Goal: Ask a question

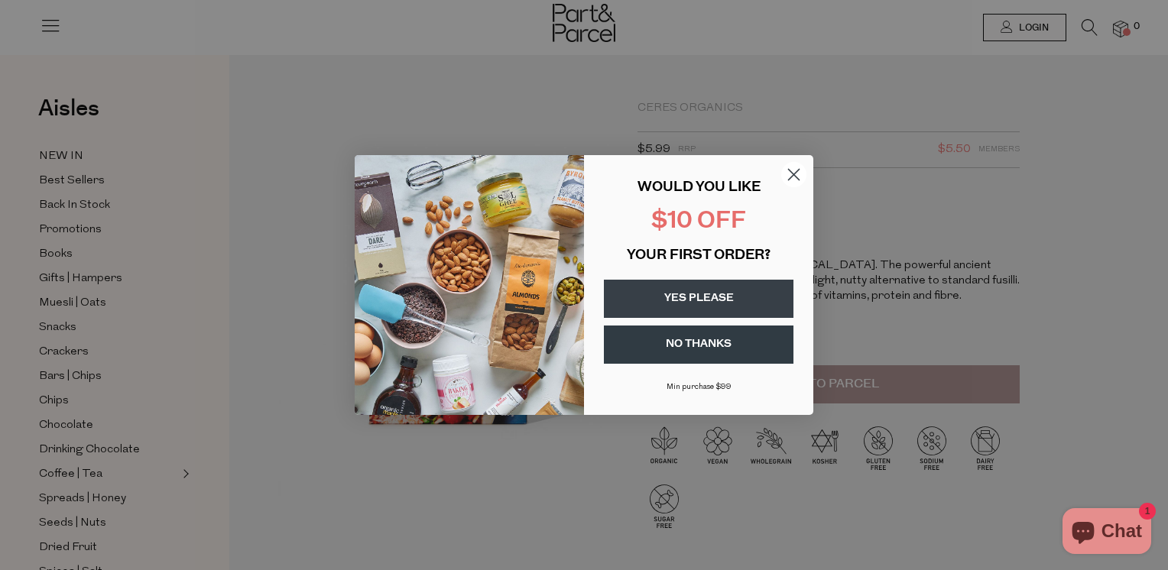
click at [729, 321] on div "WOULD YOU LIKE $10 OFF YOUR FIRST ORDER? YES PLEASE NO THANKS [PERSON_NAME] pur…" at bounding box center [691, 284] width 214 height 229
click at [789, 170] on icon "Close dialog" at bounding box center [794, 175] width 11 height 11
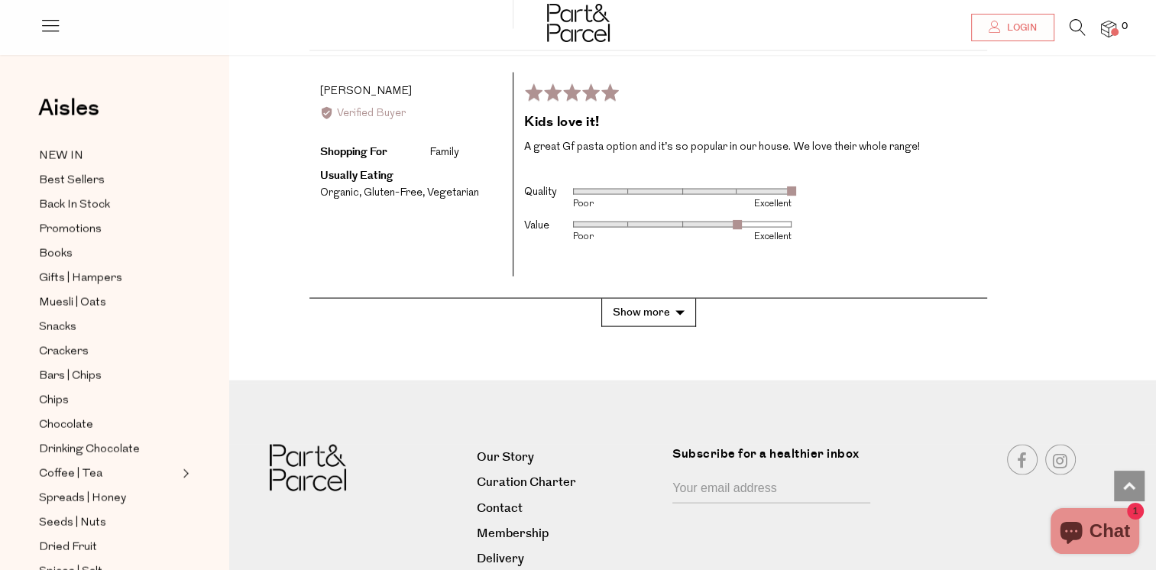
scroll to position [3194, 0]
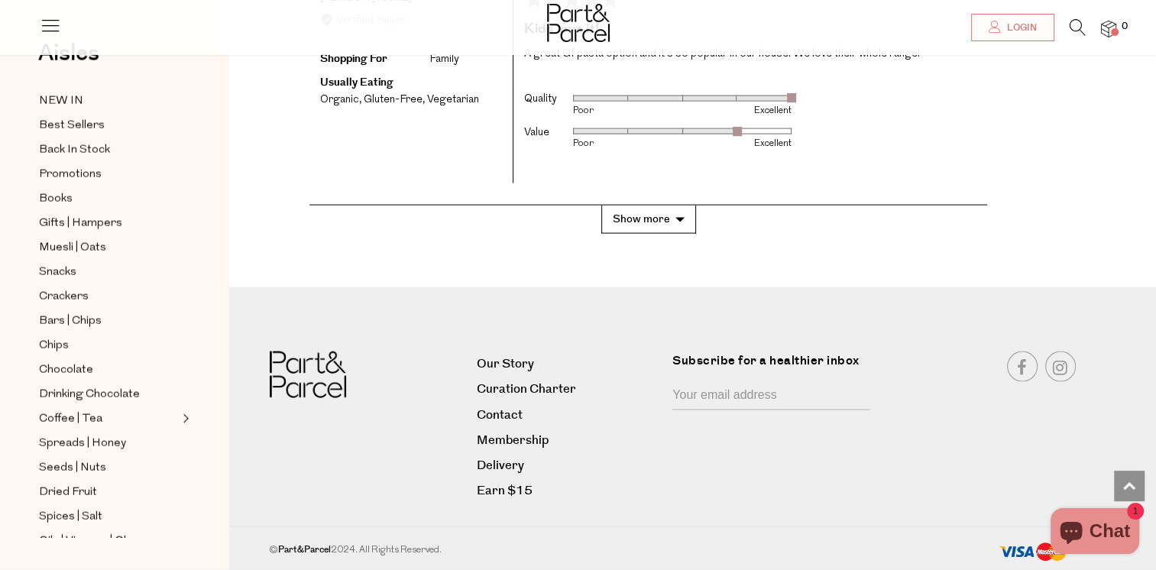
click at [1082, 527] on icon "Chat window" at bounding box center [1071, 533] width 22 height 22
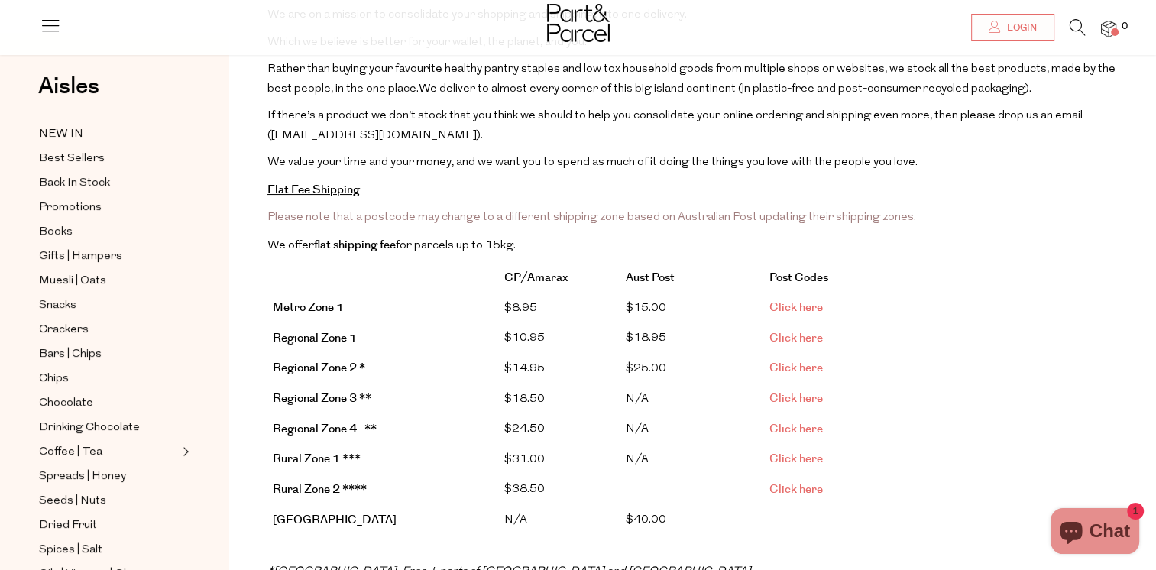
scroll to position [180, 0]
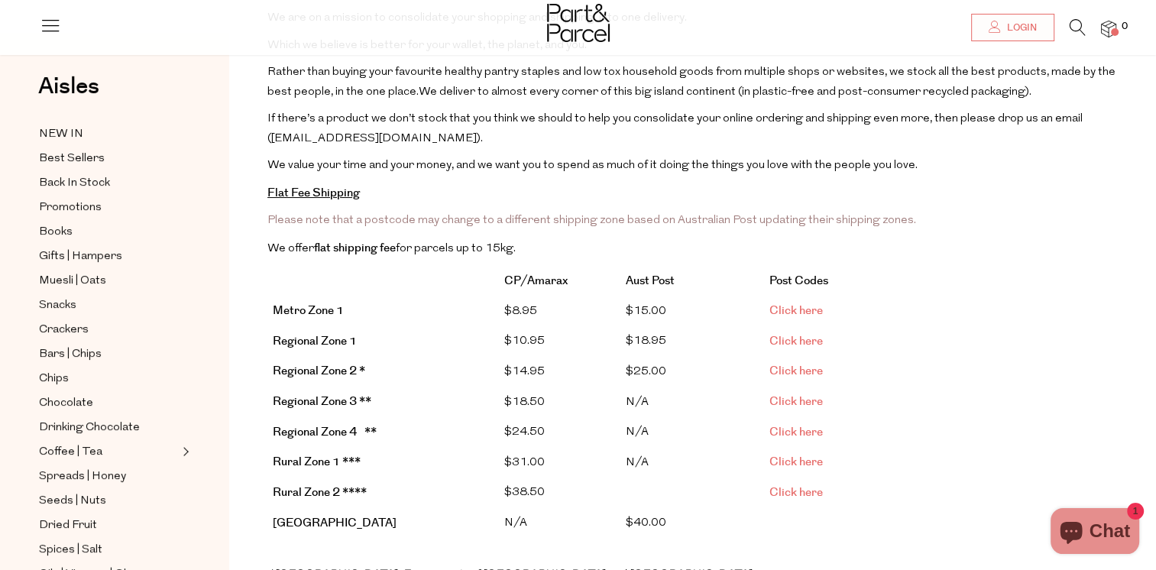
click at [1080, 537] on icon "Chat window" at bounding box center [1071, 533] width 22 height 22
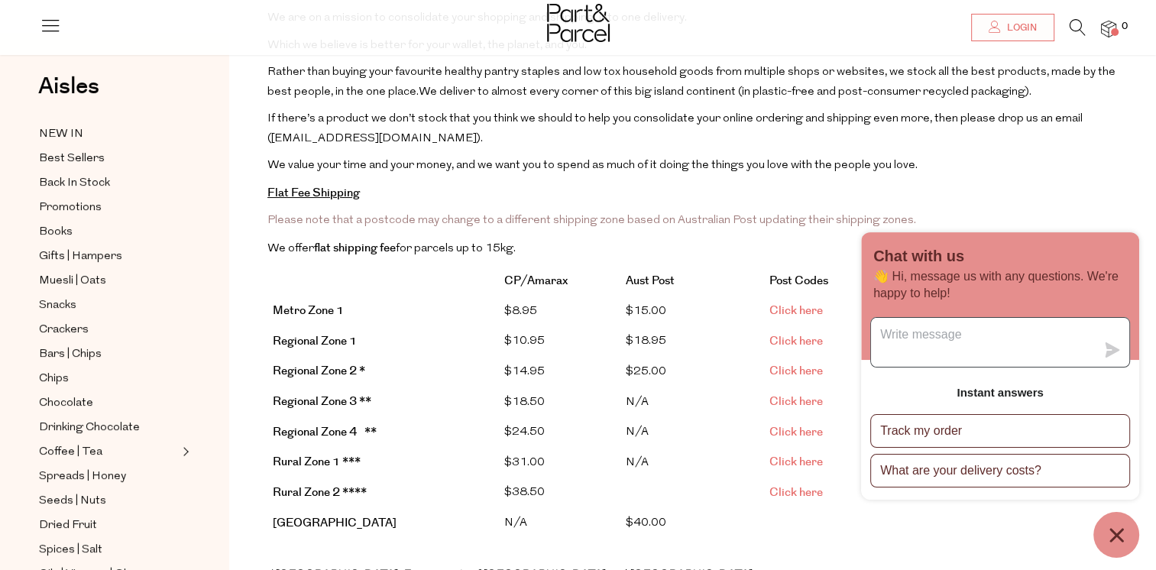
click at [983, 335] on textarea "Message us" at bounding box center [983, 342] width 225 height 49
paste textarea "Good Afternoon, I’ve been having some difficulty obtaining the Ceres Organics Q…"
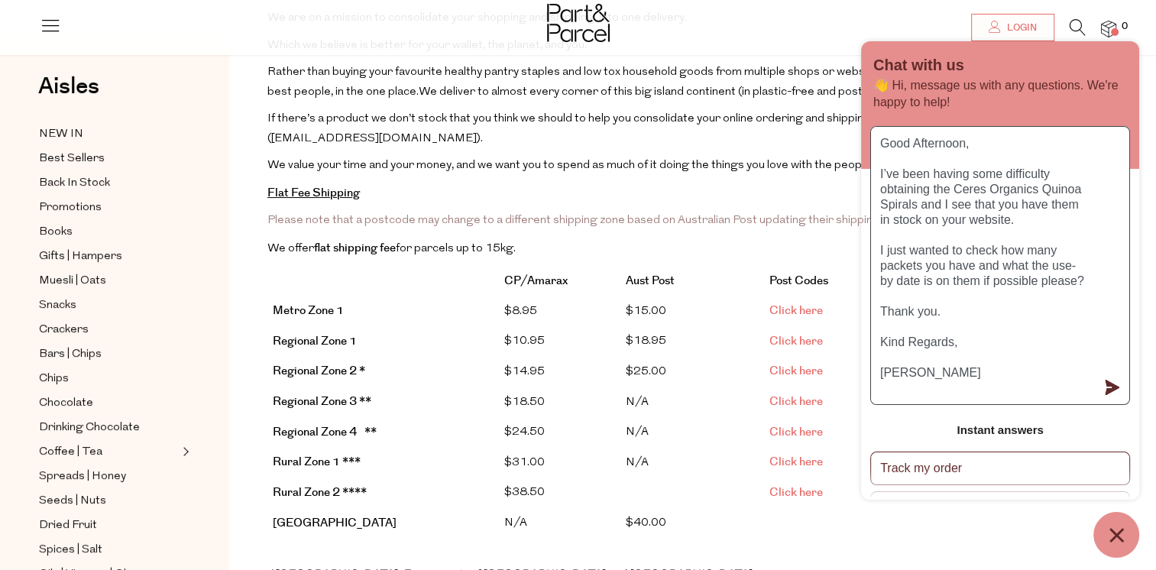
click at [967, 377] on textarea "Good Afternoon, I’ve been having some difficulty obtaining the Ceres Organics Q…" at bounding box center [983, 265] width 225 height 277
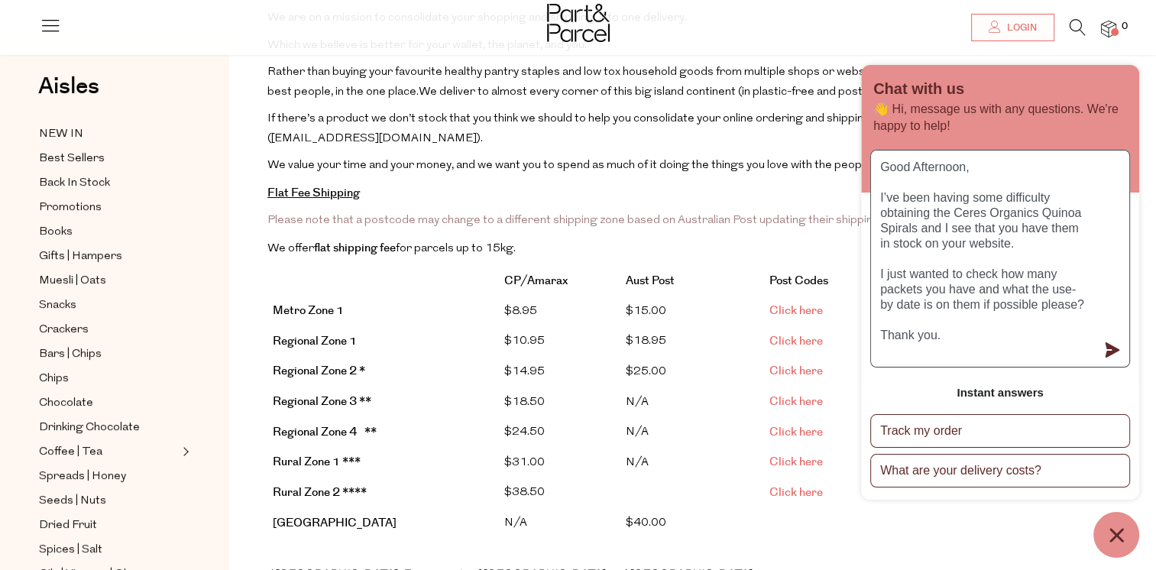
type textarea "Good Afternoon, I’ve been having some difficulty obtaining the Ceres Organics Q…"
click at [1114, 348] on icon "submit" at bounding box center [1113, 349] width 15 height 15
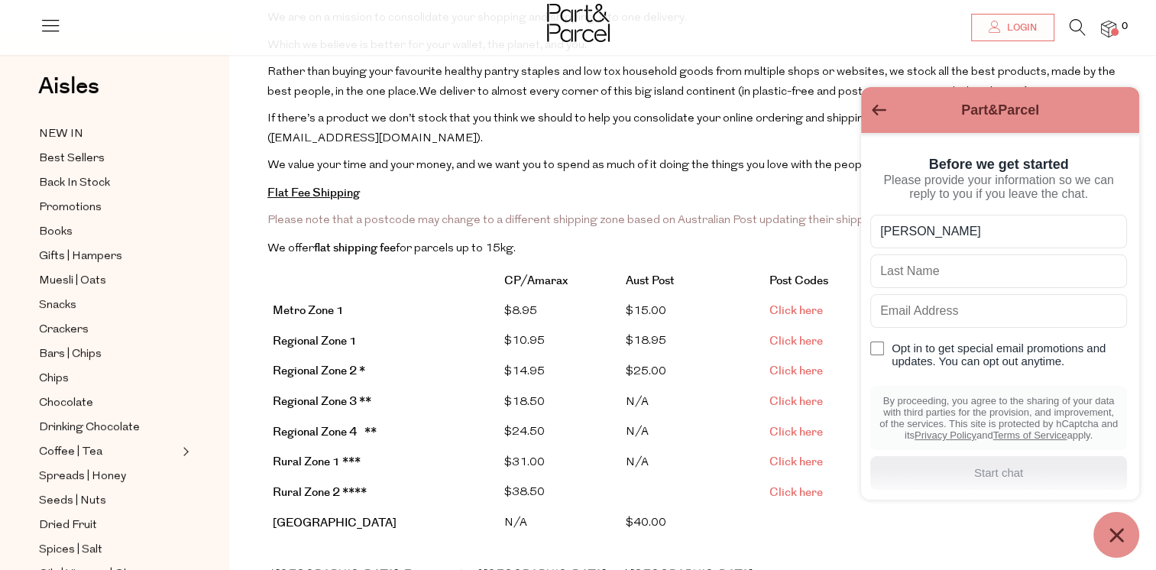
type input "Vanessa"
type input "Soden"
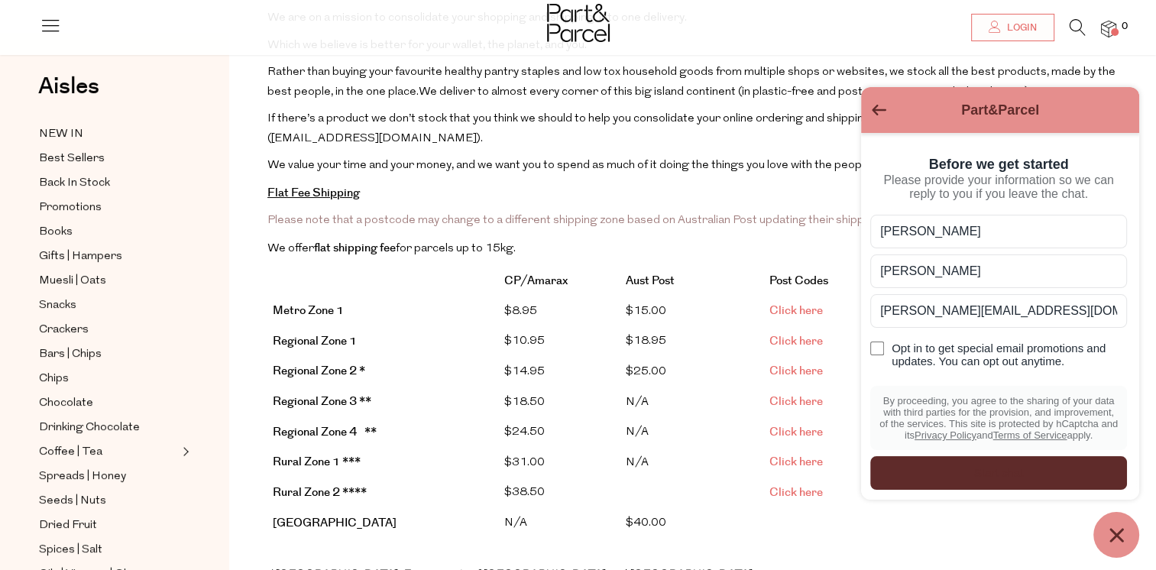
type input "vanessa@neonglow.com.au"
click at [1023, 150] on div "Before we get started Please provide your information so we can reply to you if…" at bounding box center [998, 315] width 275 height 367
click at [993, 471] on div "Start chat" at bounding box center [998, 473] width 238 height 17
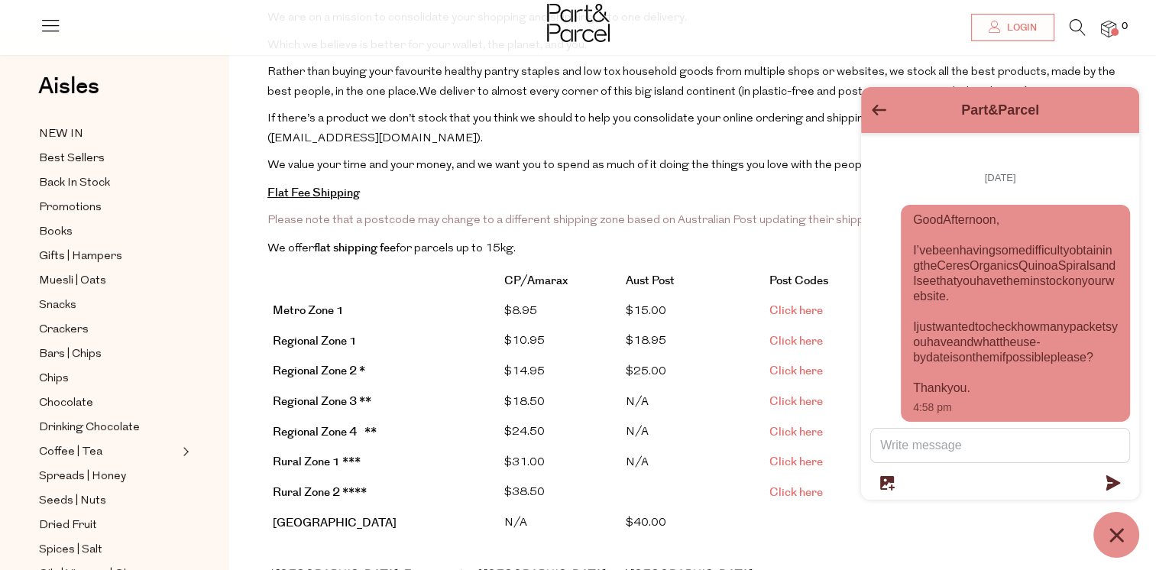
scroll to position [7, 0]
